Goal: Find specific page/section: Find specific page/section

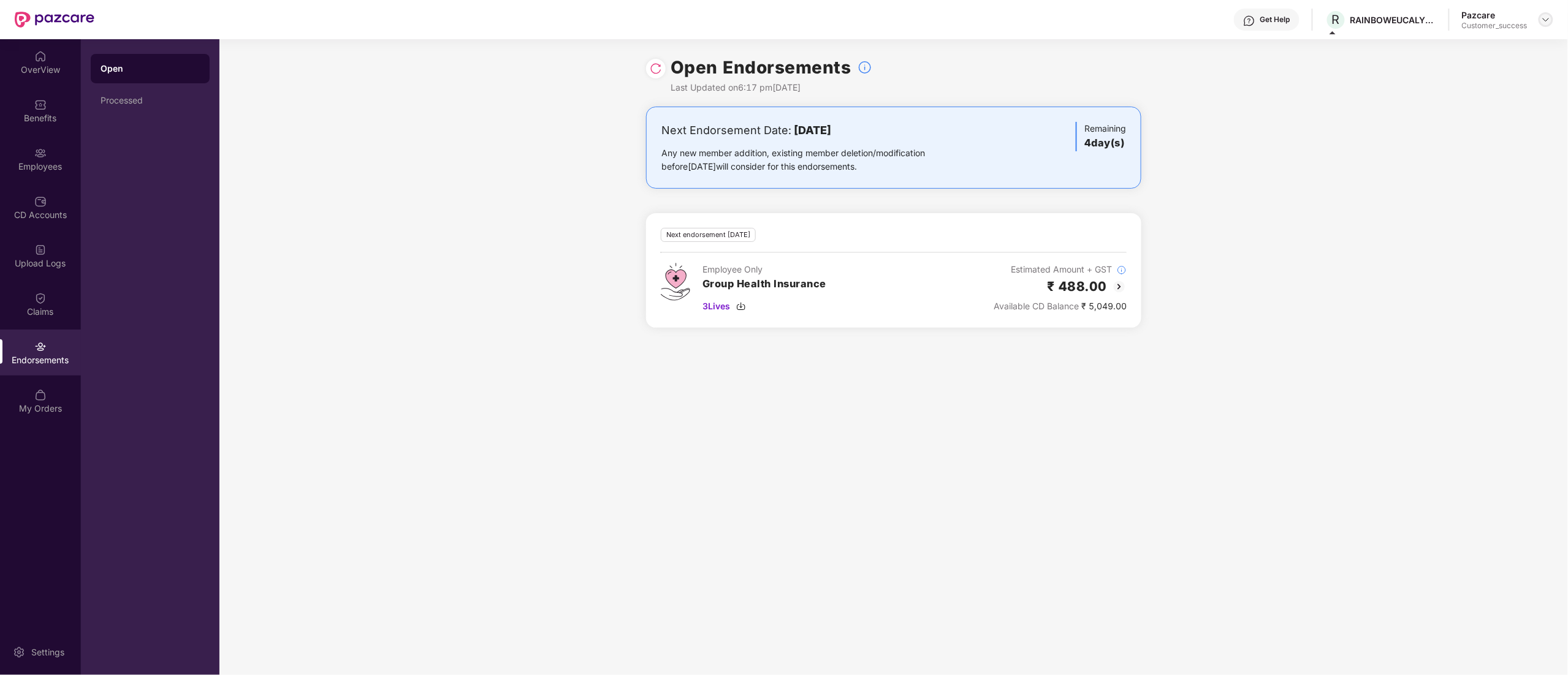
click at [1546, 19] on img at bounding box center [1545, 19] width 10 height 10
click at [1462, 44] on div "Switch to partner view" at bounding box center [1488, 48] width 159 height 24
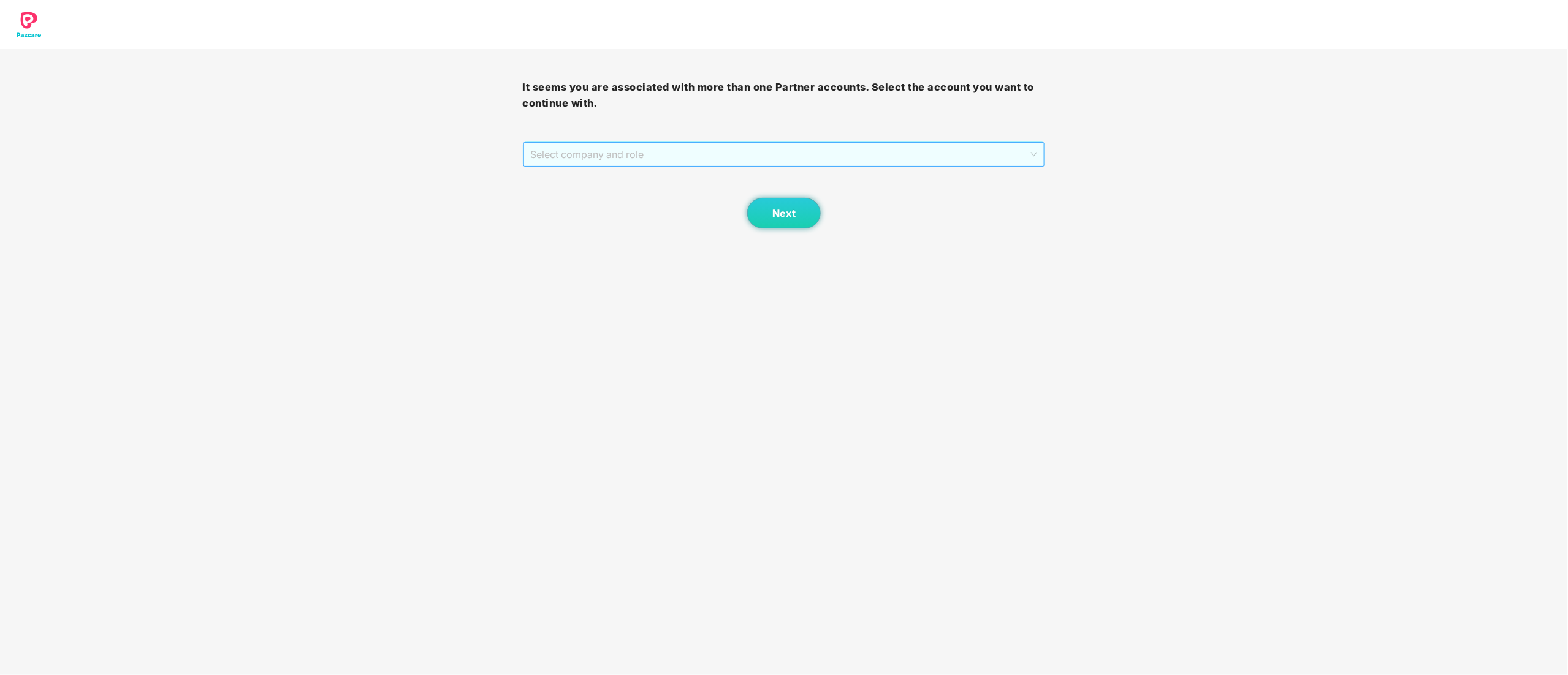
click at [585, 159] on span "Select company and role" at bounding box center [784, 154] width 507 height 23
drag, startPoint x: 584, startPoint y: 200, endPoint x: 614, endPoint y: 200, distance: 30.0
click at [585, 200] on div "Pazcare - CUSTOMER_SUCCESS" at bounding box center [784, 198] width 508 height 13
click at [800, 202] on button "Next" at bounding box center [784, 213] width 74 height 31
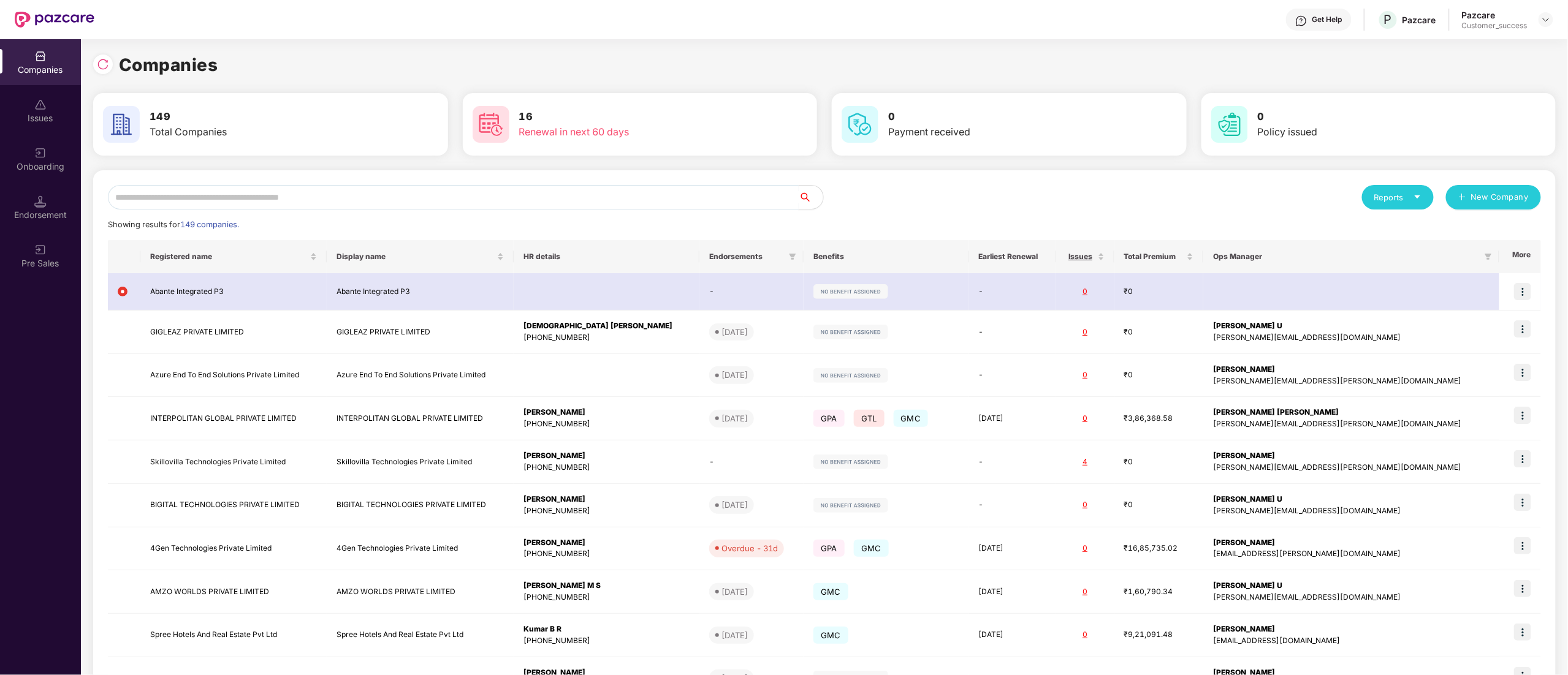
click at [143, 201] on input "text" at bounding box center [453, 197] width 691 height 25
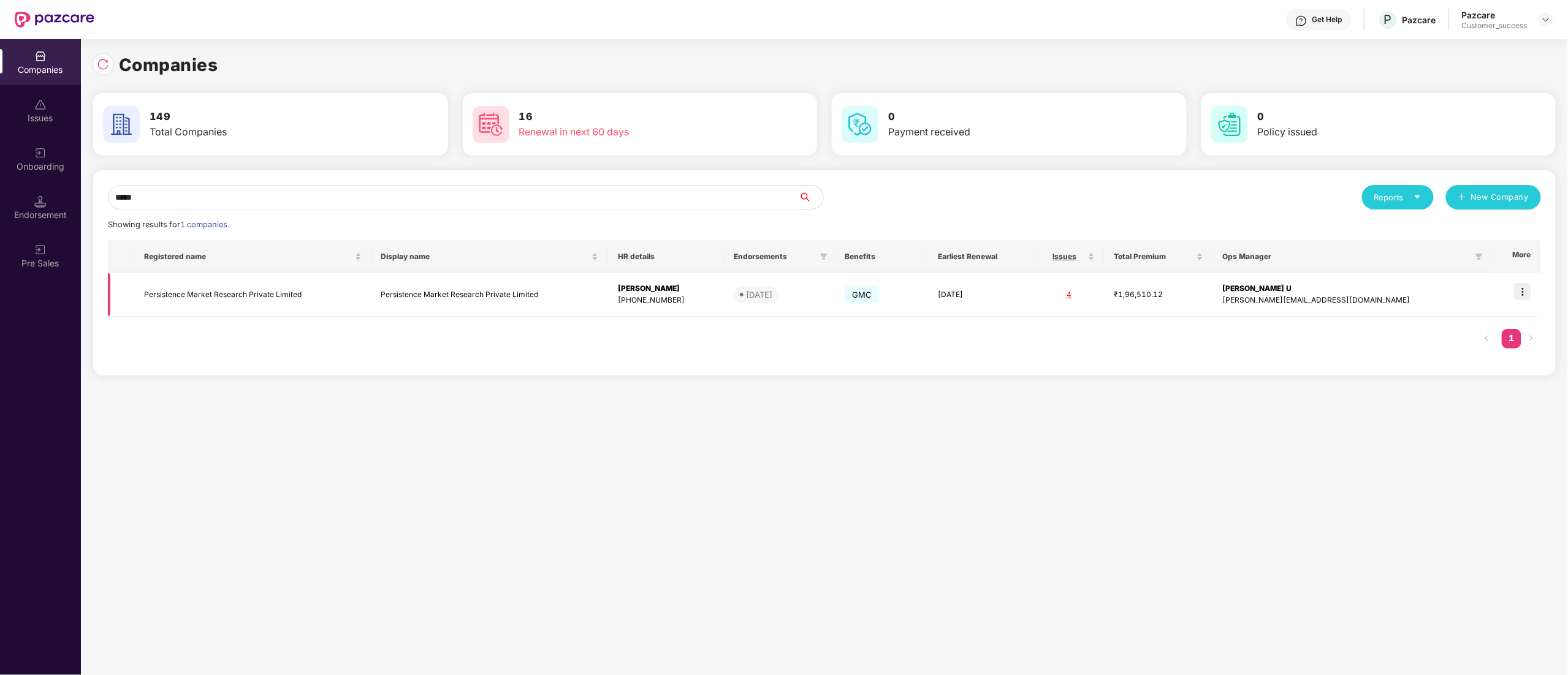
type input "*****"
click at [1531, 288] on img at bounding box center [1523, 291] width 17 height 17
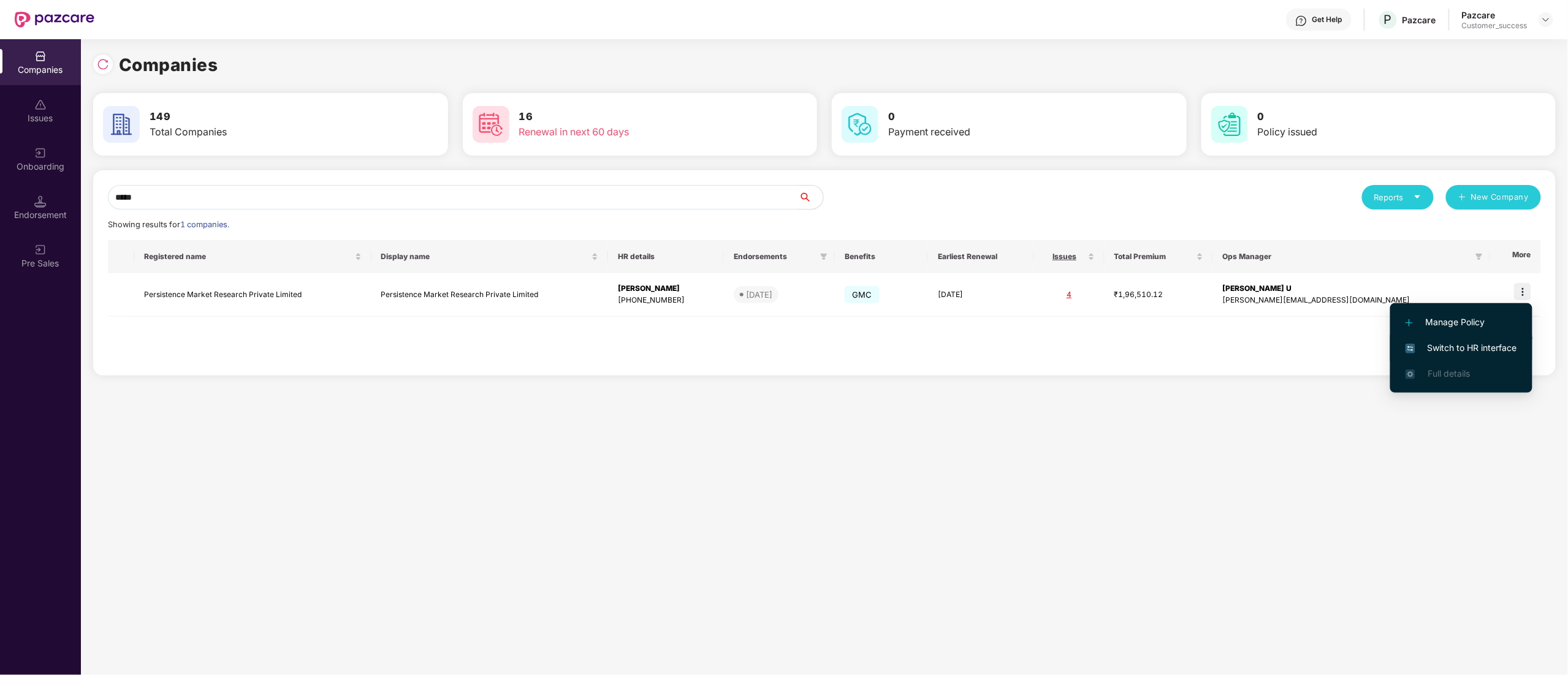
click at [1462, 352] on span "Switch to HR interface" at bounding box center [1461, 348] width 112 height 13
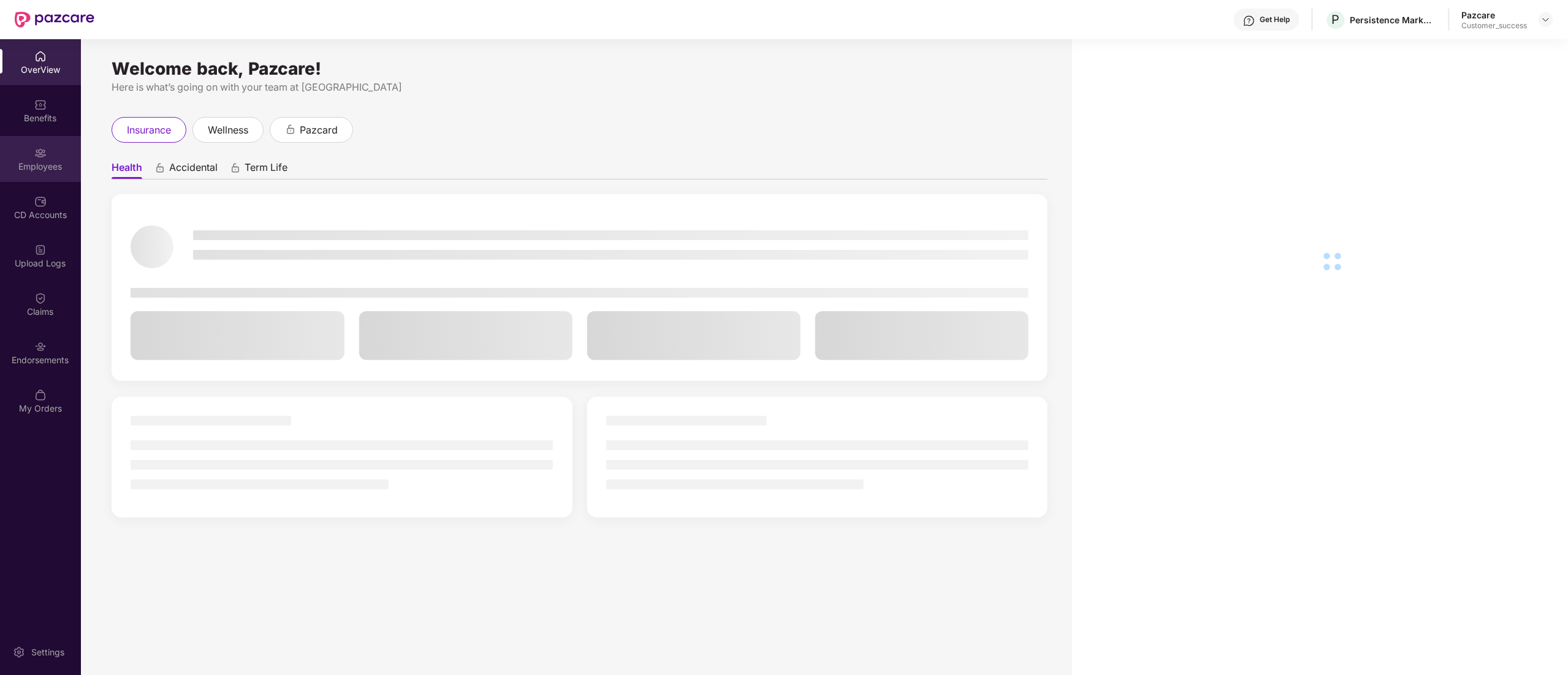
click at [40, 161] on div "Employees" at bounding box center [41, 167] width 81 height 12
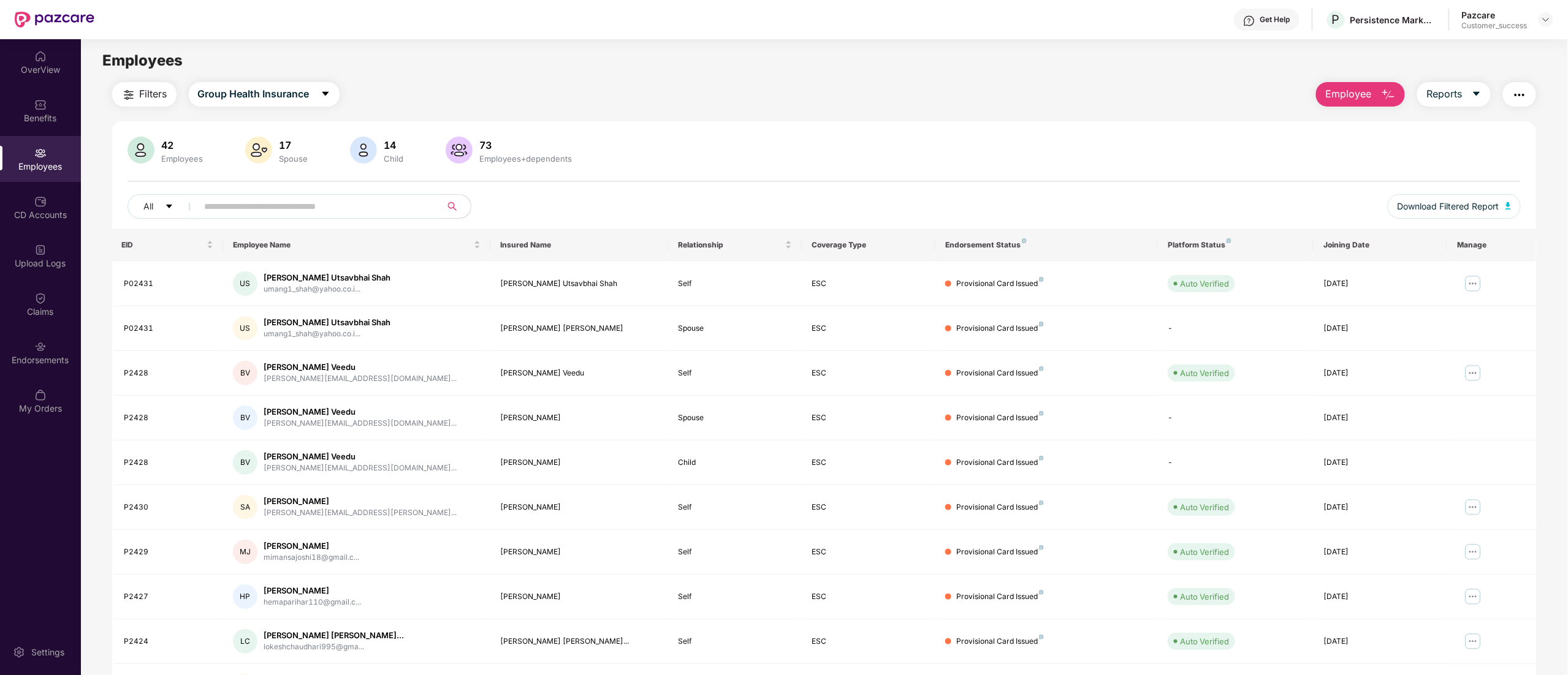
click at [300, 208] on input "text" at bounding box center [314, 206] width 220 height 19
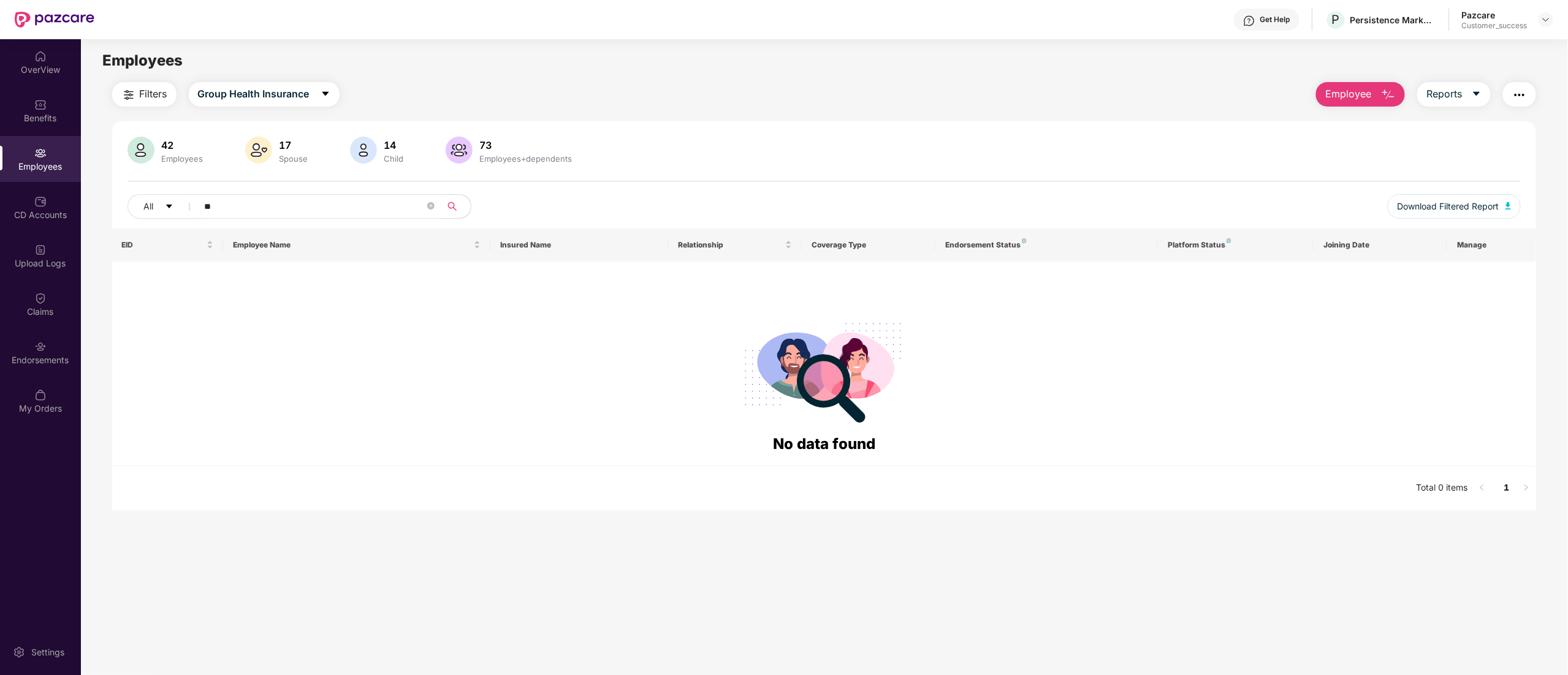
type input "*"
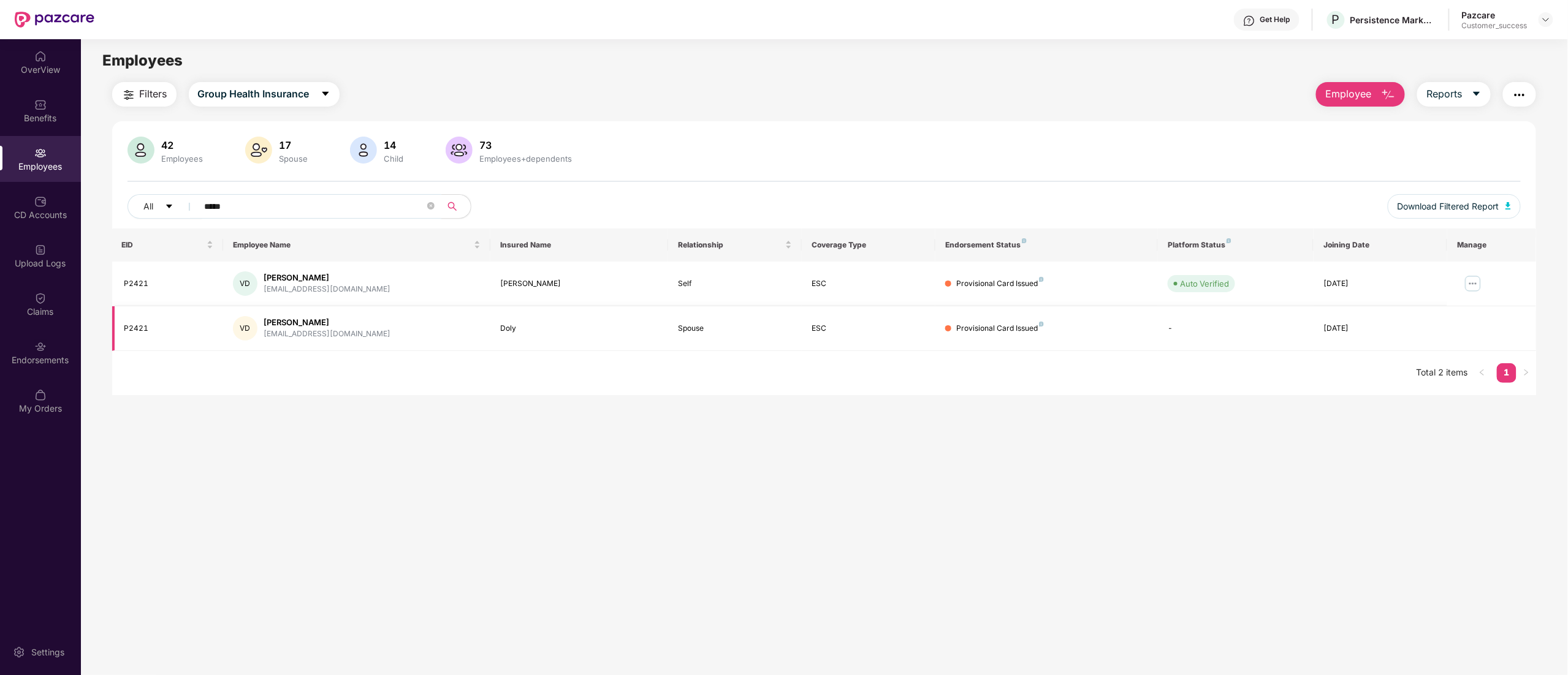
type input "*****"
click at [511, 321] on td "Doly" at bounding box center [579, 329] width 178 height 44
copy div "Doly"
click at [1549, 21] on img at bounding box center [1545, 19] width 10 height 10
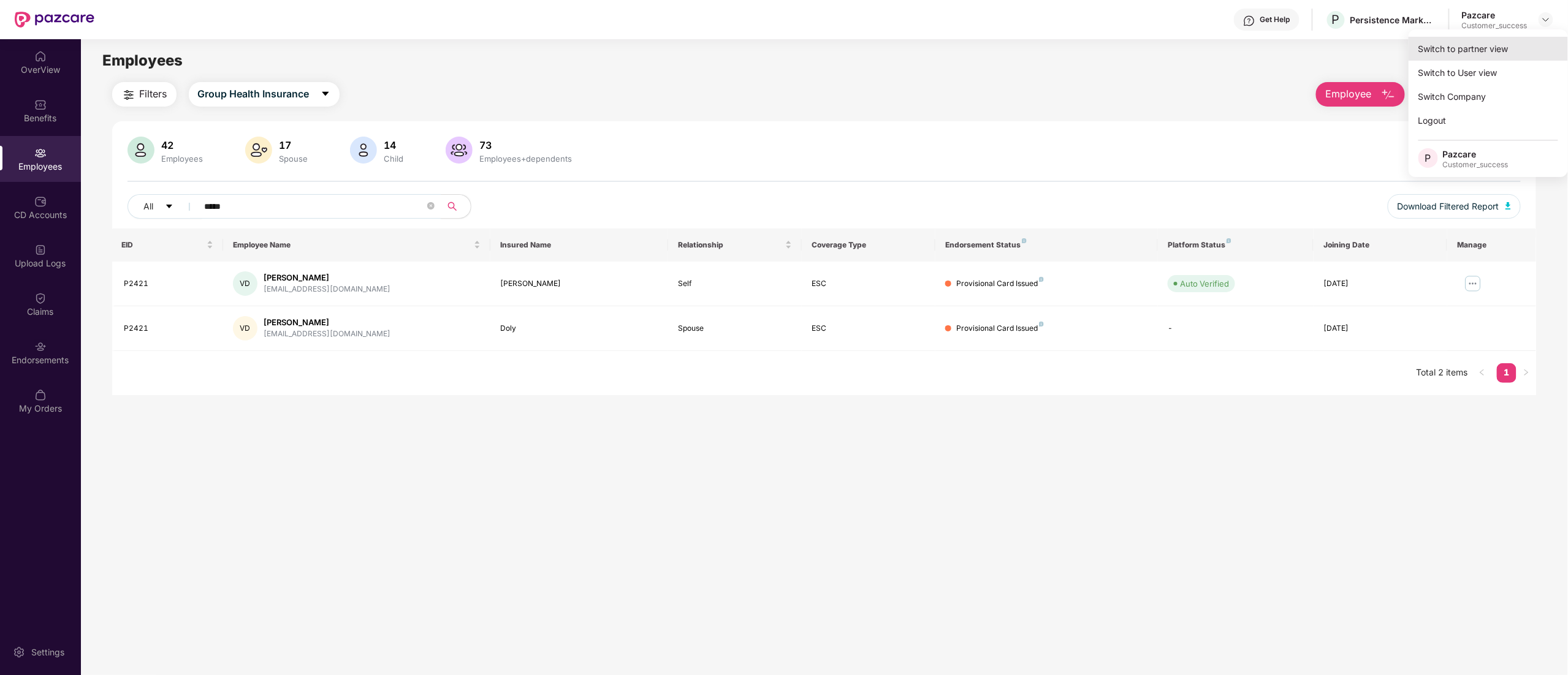
click at [1504, 41] on div "Switch to partner view" at bounding box center [1488, 48] width 159 height 24
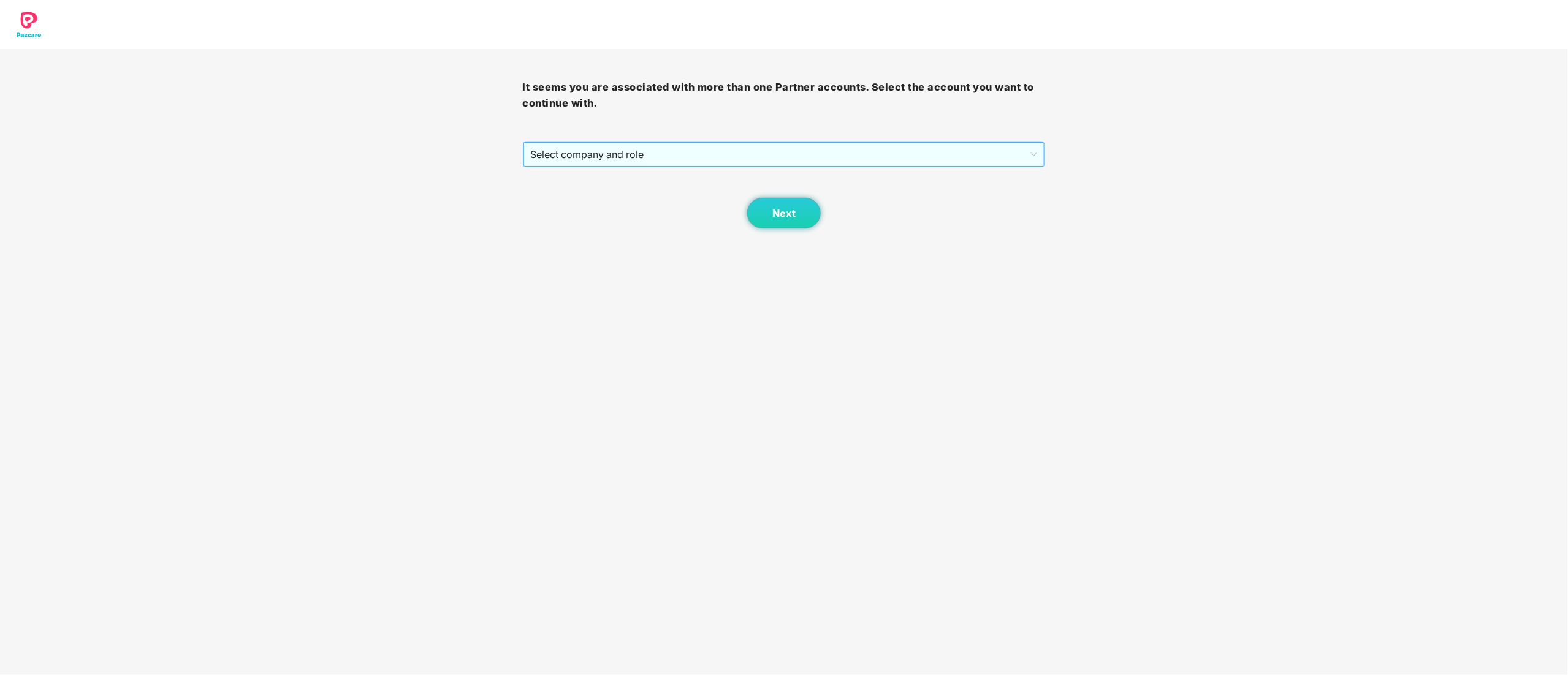
click at [636, 147] on span "Select company and role" at bounding box center [784, 154] width 507 height 23
click at [607, 194] on div "Pazcare - CUSTOMER_SUCCESS" at bounding box center [784, 198] width 508 height 13
click at [770, 222] on button "Next" at bounding box center [784, 213] width 74 height 31
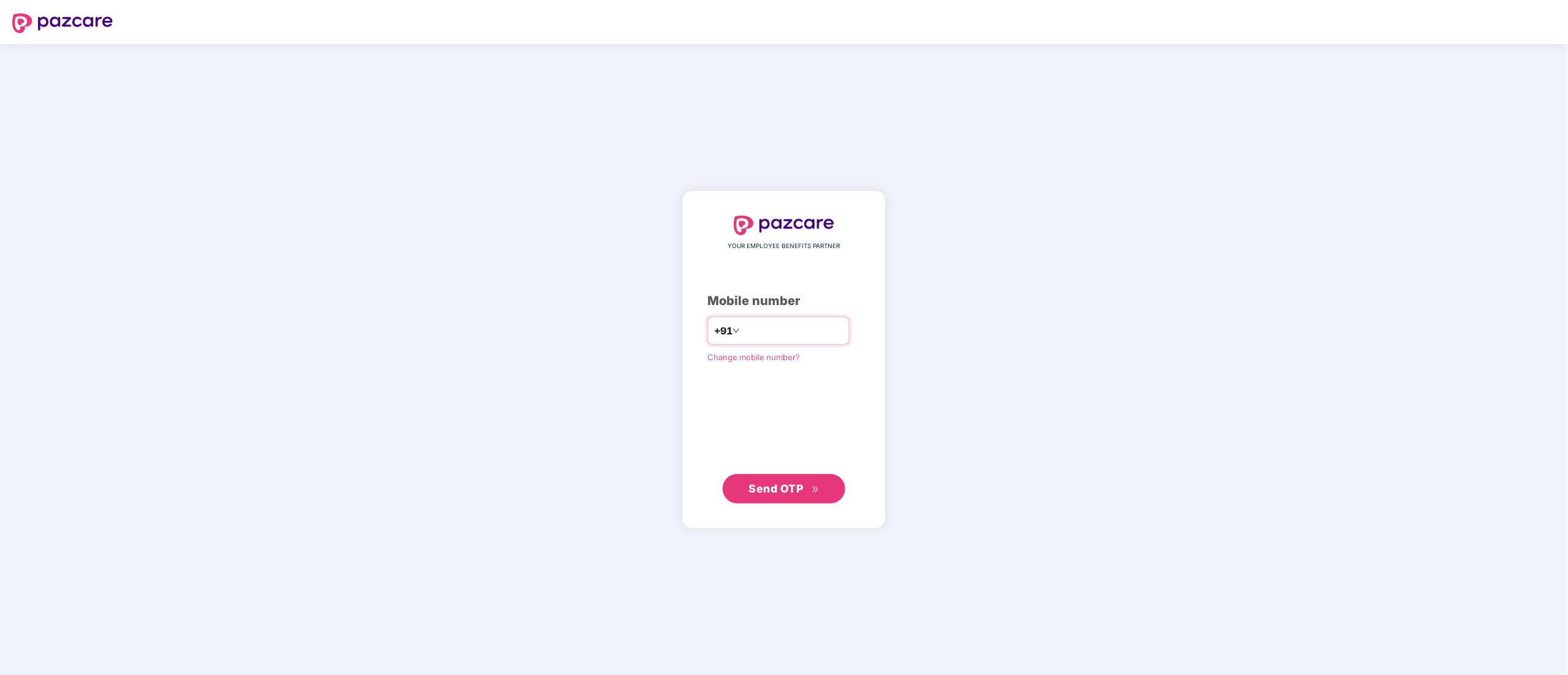
click at [790, 326] on input "number" at bounding box center [792, 331] width 100 height 20
type input "**********"
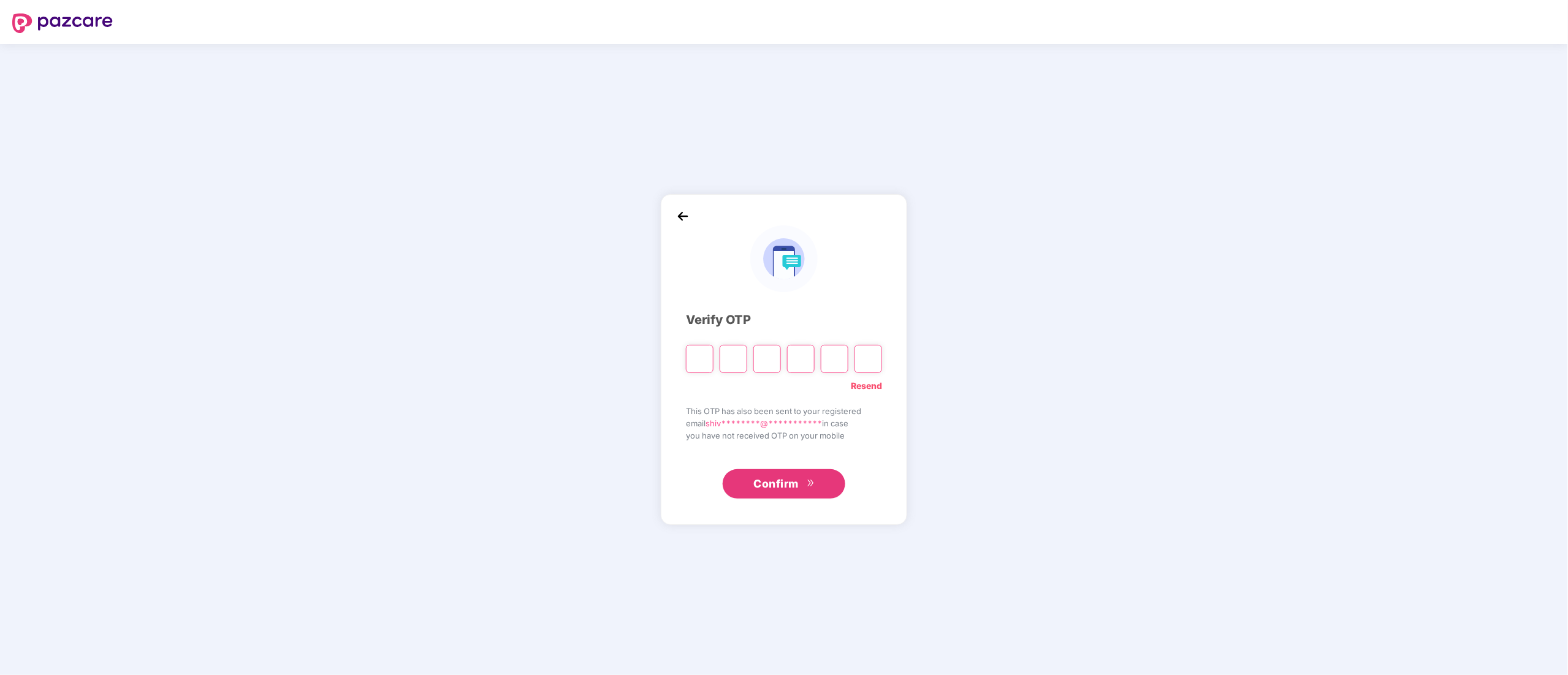
type input "*"
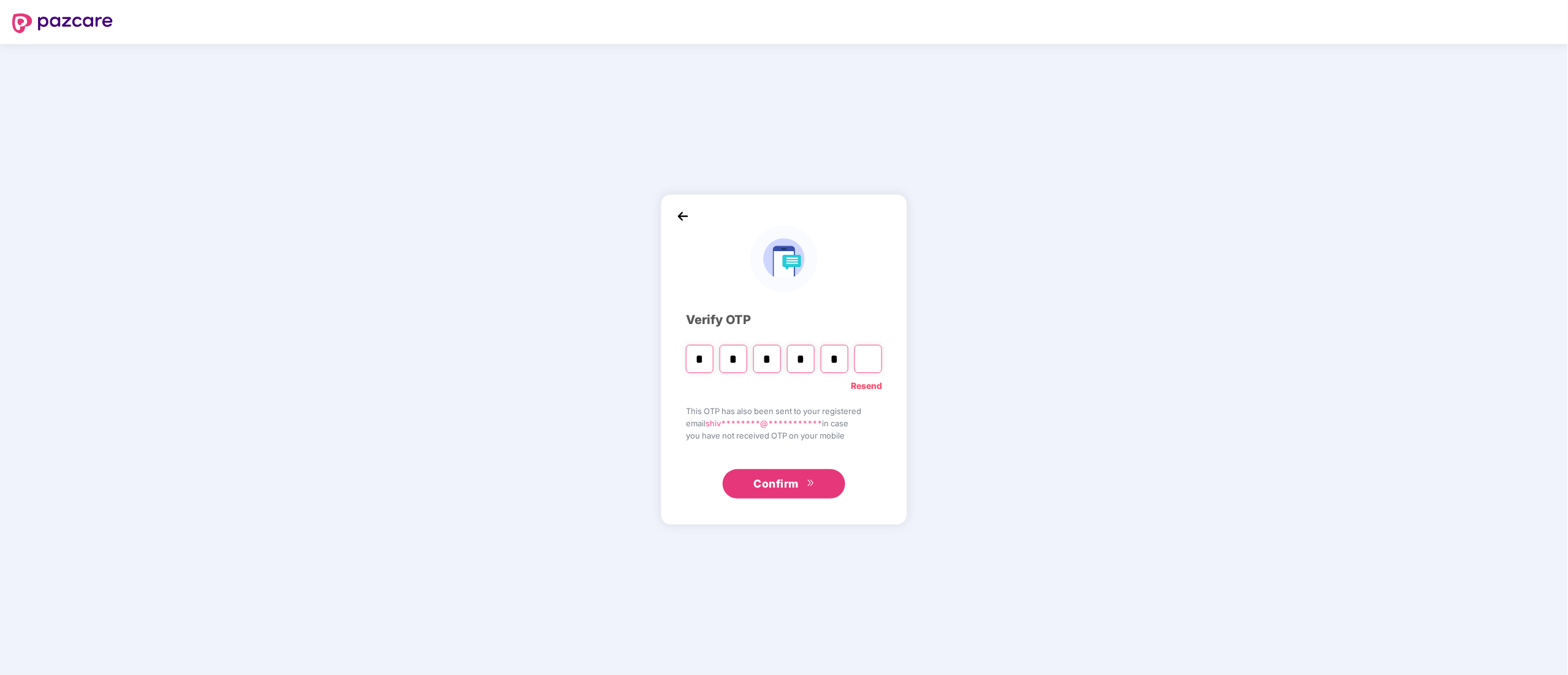
type input "*"
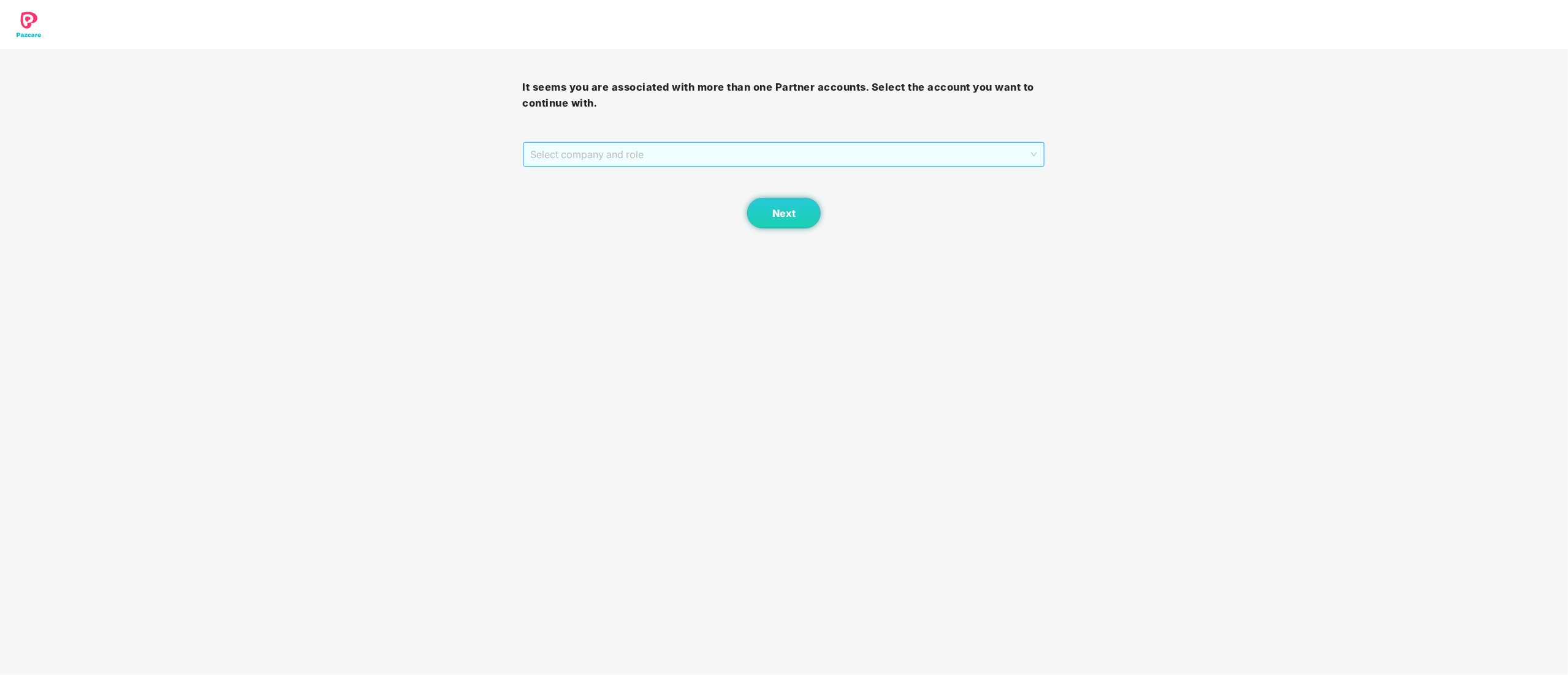
click at [646, 147] on span "Select company and role" at bounding box center [784, 154] width 507 height 23
click at [628, 192] on div "Pazcare - CUSTOMER_SUCCESS" at bounding box center [784, 198] width 508 height 13
click at [761, 215] on button "Next" at bounding box center [784, 213] width 74 height 31
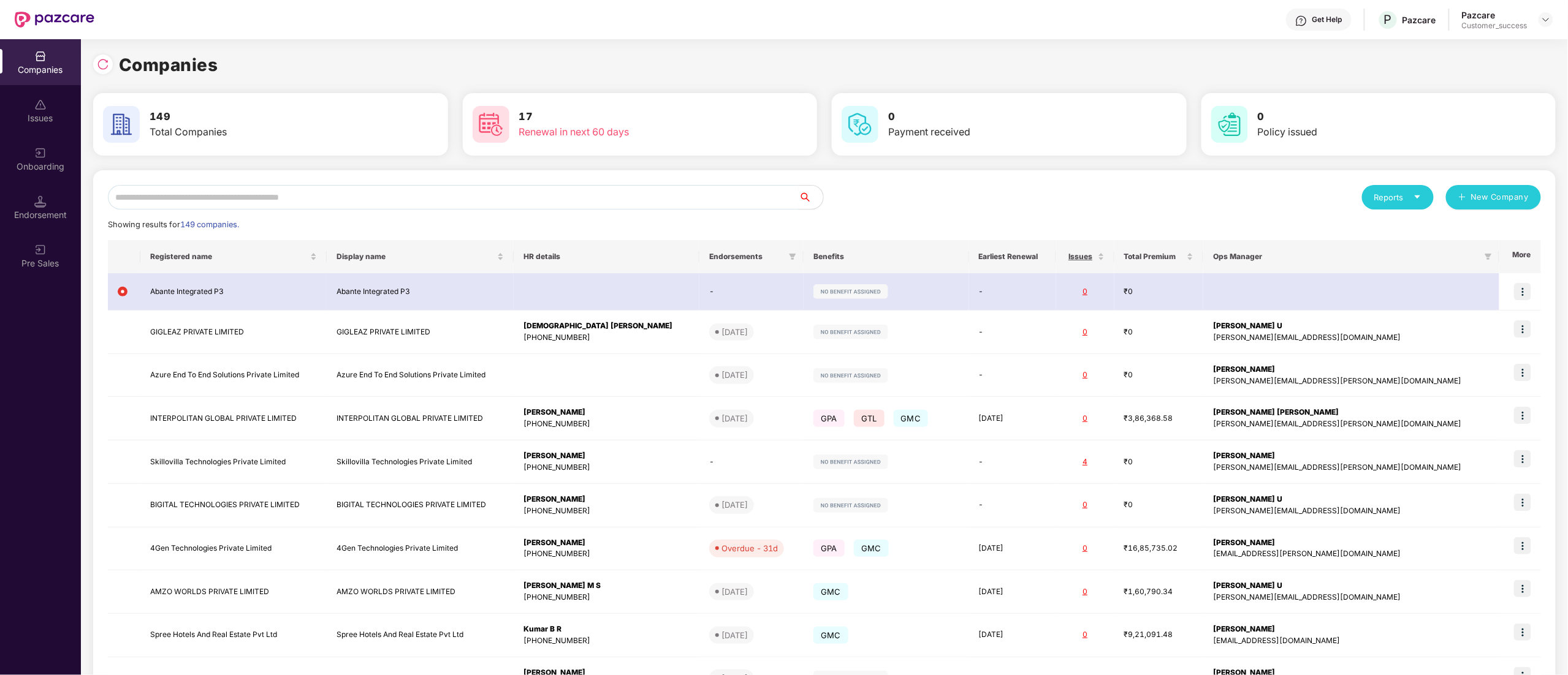
click at [476, 203] on input "text" at bounding box center [453, 197] width 691 height 25
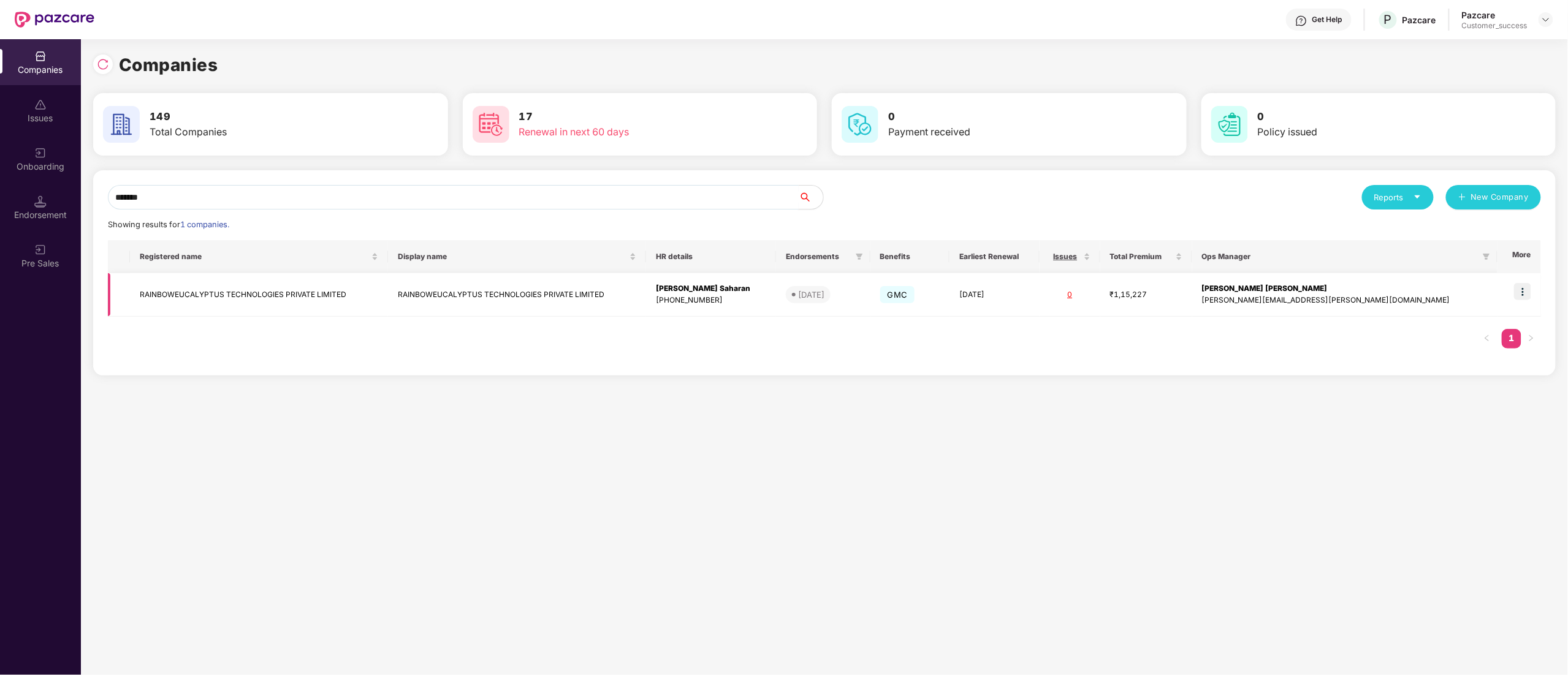
type input "*******"
copy td "RAINBOWEUCALYPTUS TECHNOLOGIES PRIVATE LIMITED"
drag, startPoint x: 368, startPoint y: 293, endPoint x: 138, endPoint y: 310, distance: 230.6
click at [138, 310] on td "RAINBOWEUCALYPTUS TECHNOLOGIES PRIVATE LIMITED" at bounding box center [259, 295] width 258 height 44
